Goal: Transaction & Acquisition: Download file/media

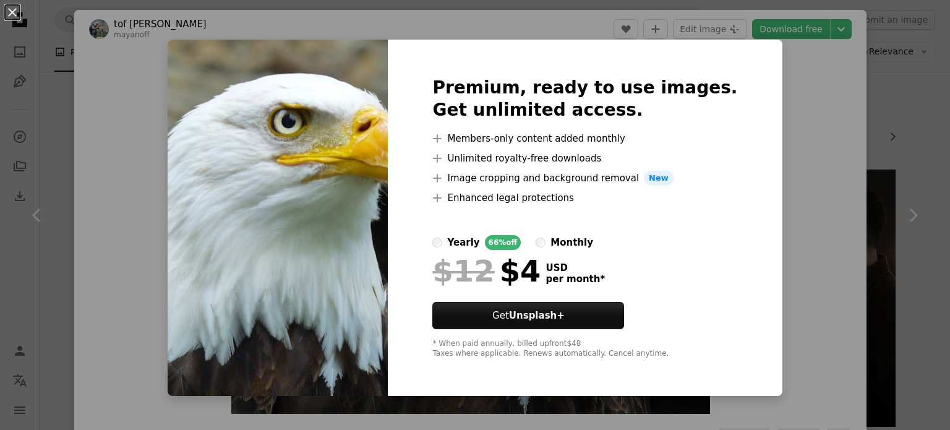
drag, startPoint x: 812, startPoint y: 103, endPoint x: 803, endPoint y: 105, distance: 8.8
click at [811, 104] on div "An X shape Premium, ready to use images. Get unlimited access. A plus sign Memb…" at bounding box center [475, 215] width 950 height 430
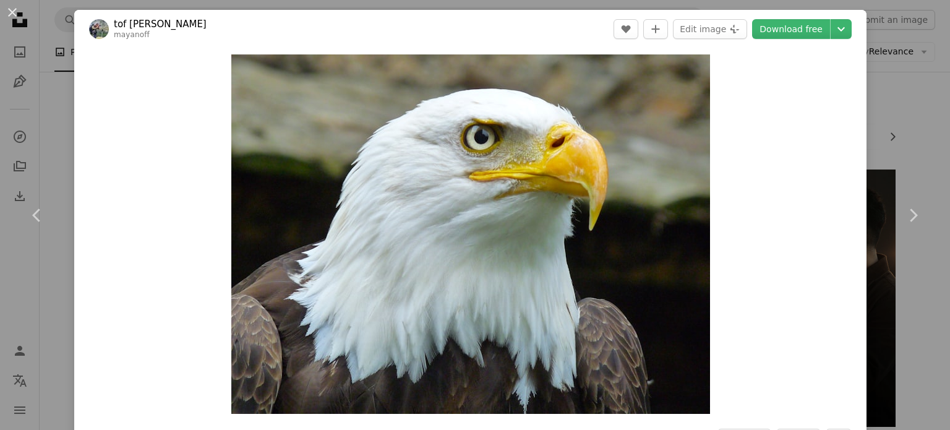
click at [880, 112] on div "An X shape Chevron left Chevron right tof Mayanoff mayanoff A heart A plus sign…" at bounding box center [475, 215] width 950 height 430
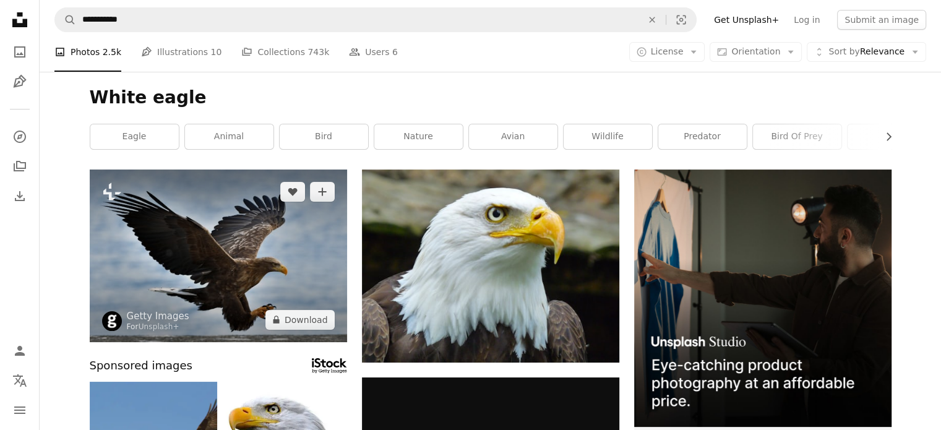
drag, startPoint x: 460, startPoint y: 259, endPoint x: 249, endPoint y: 241, distance: 212.4
click at [249, 241] on img at bounding box center [218, 256] width 257 height 173
